Goal: Information Seeking & Learning: Learn about a topic

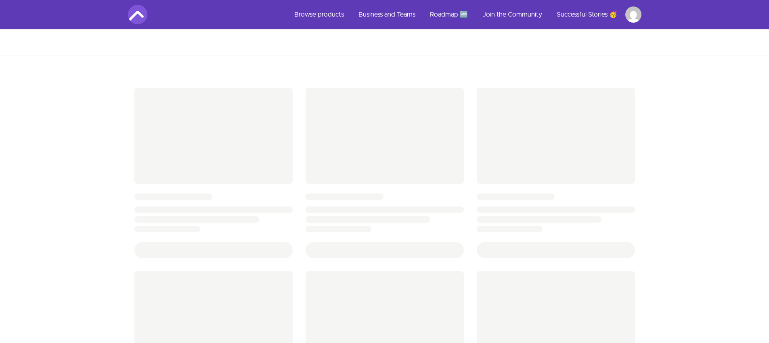
click at [144, 15] on img at bounding box center [137, 14] width 19 height 19
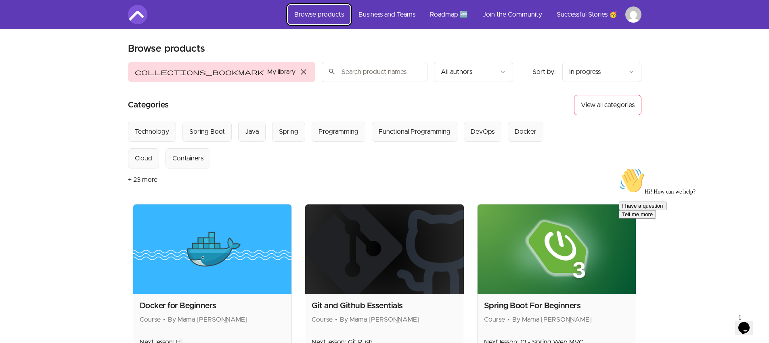
click at [342, 15] on link "Browse products" at bounding box center [319, 14] width 63 height 19
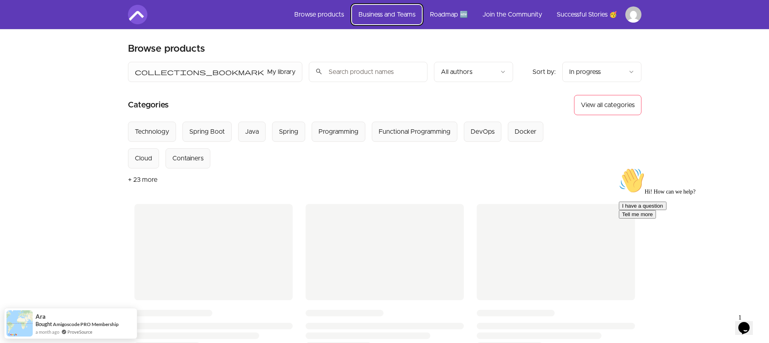
click at [390, 15] on link "Business and Teams" at bounding box center [387, 14] width 70 height 19
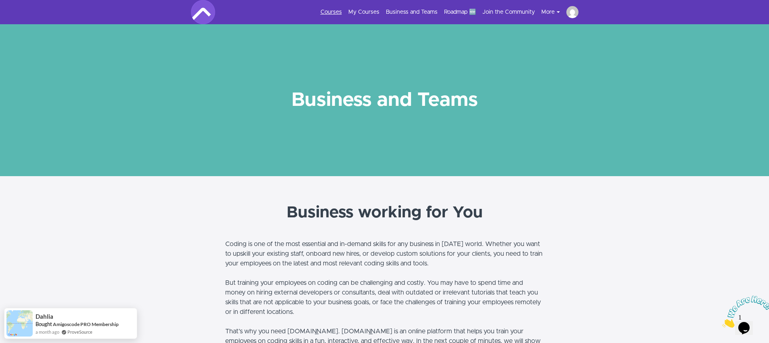
click at [333, 10] on link "Courses" at bounding box center [330, 12] width 21 height 8
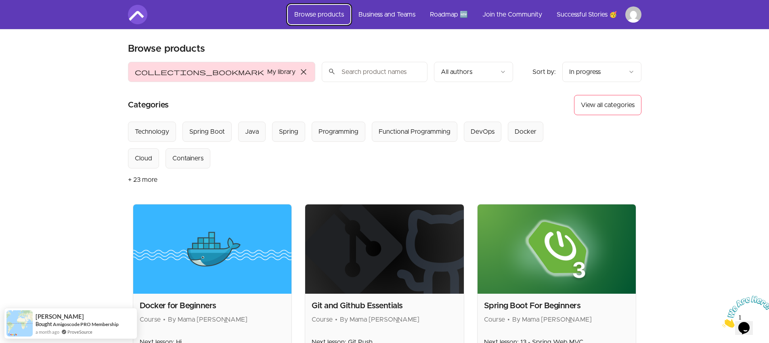
click at [328, 19] on link "Browse products" at bounding box center [319, 14] width 63 height 19
click at [299, 71] on span "close" at bounding box center [304, 72] width 10 height 10
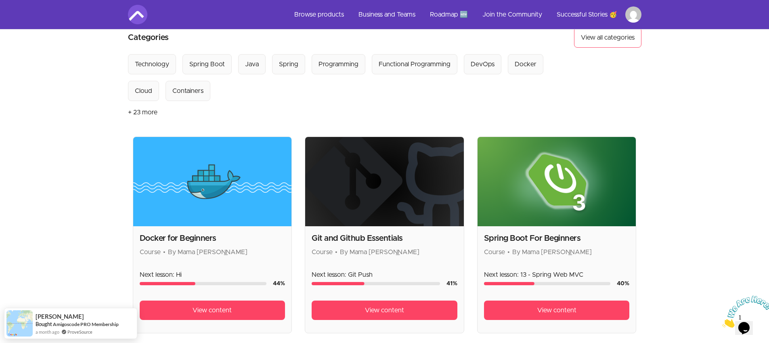
scroll to position [65, 0]
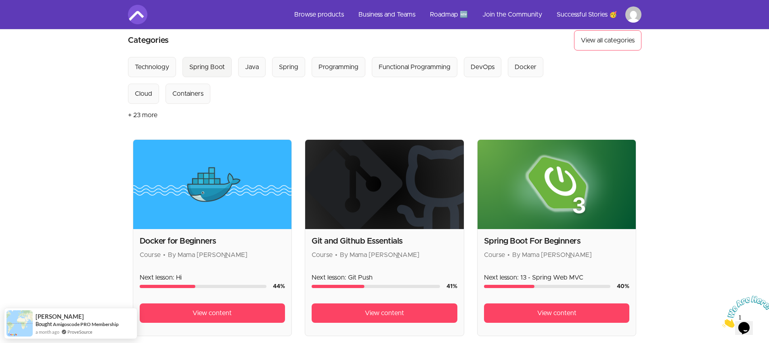
click at [223, 69] on Boot "Spring Boot" at bounding box center [206, 67] width 49 height 20
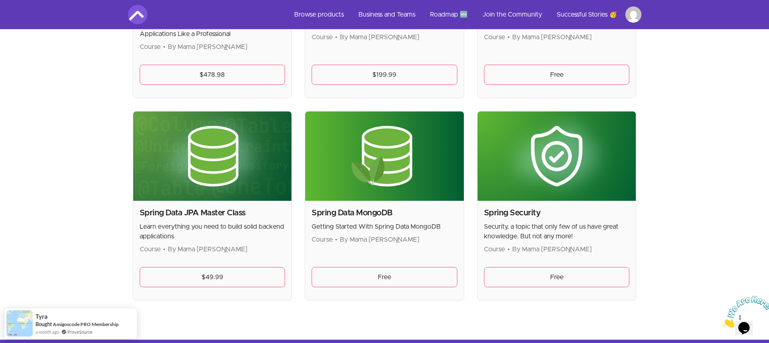
scroll to position [578, 0]
